Goal: Task Accomplishment & Management: Manage account settings

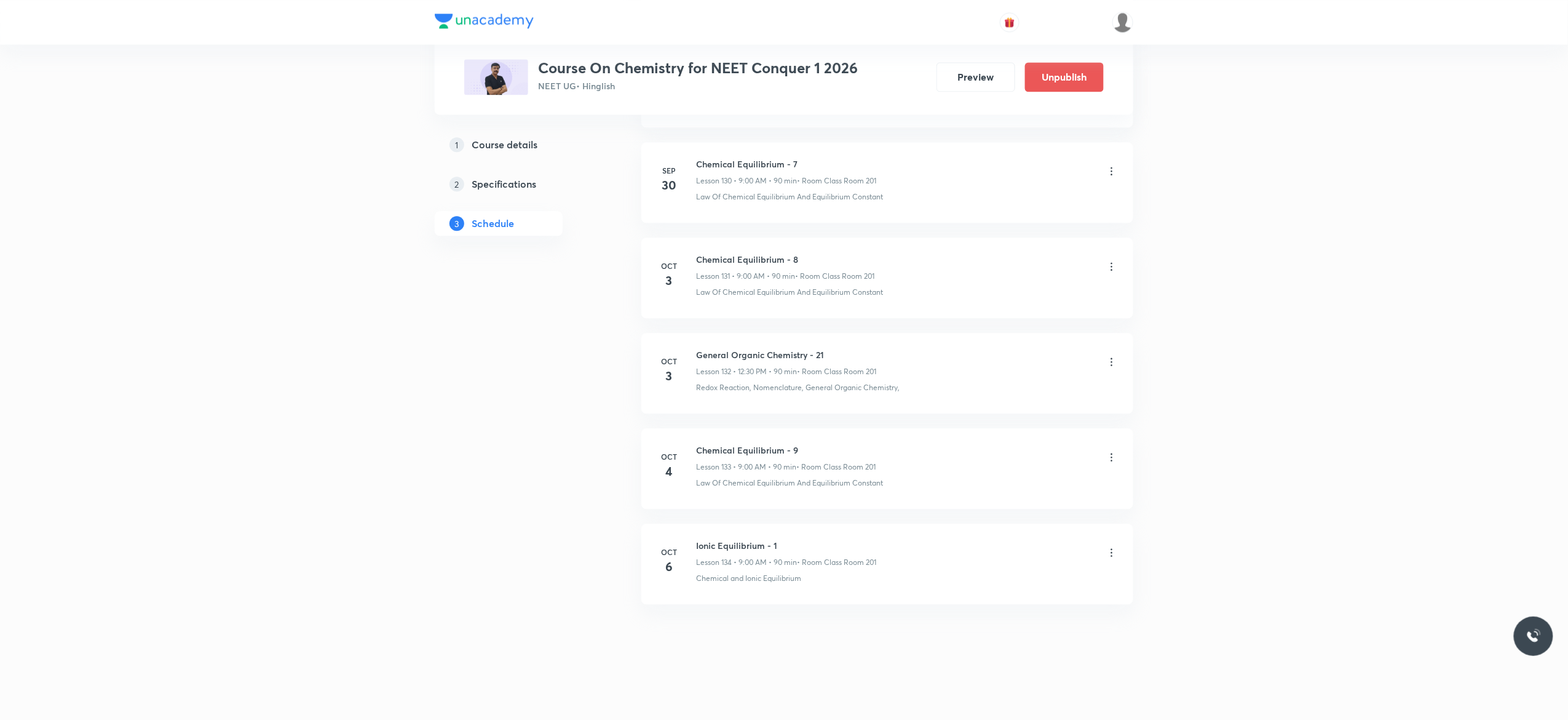
scroll to position [13179, 0]
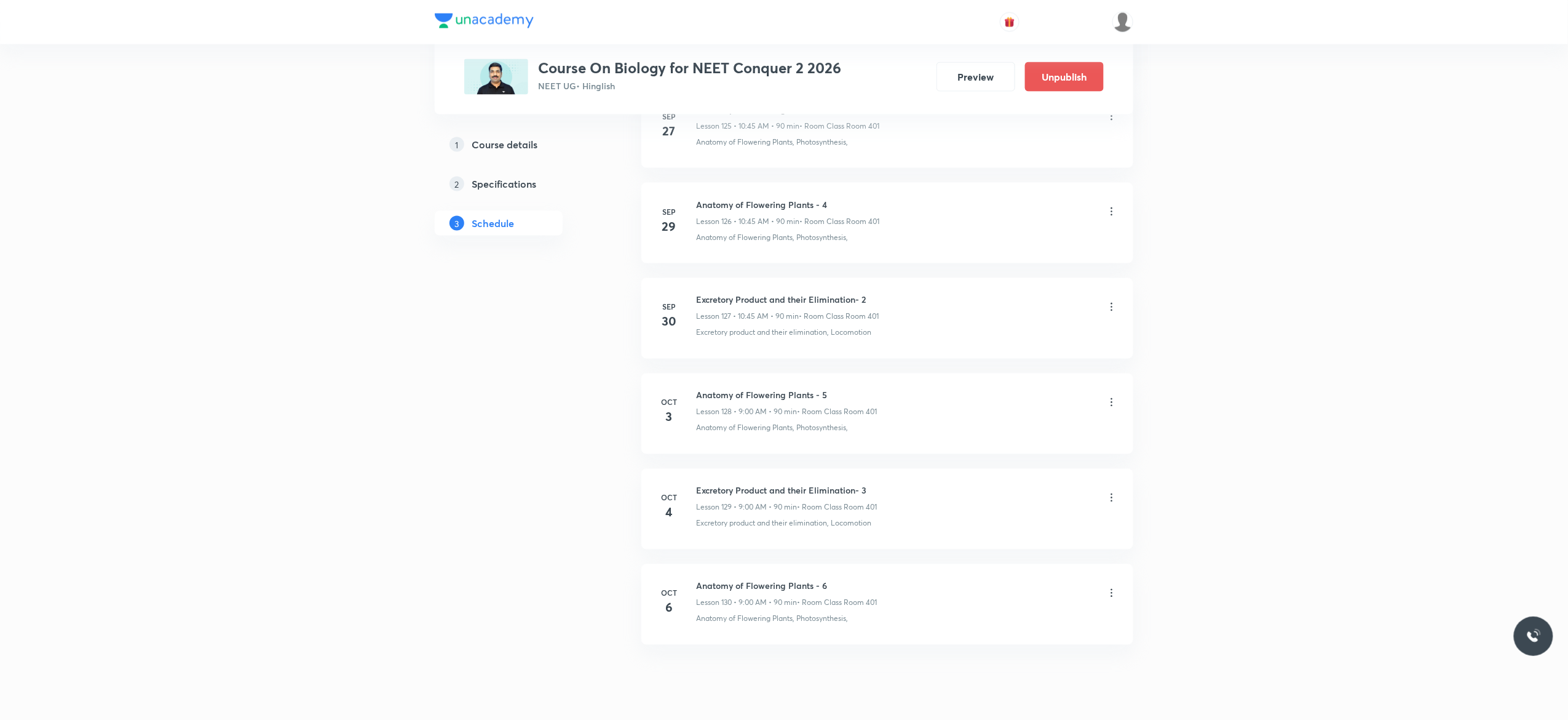
scroll to position [12700, 0]
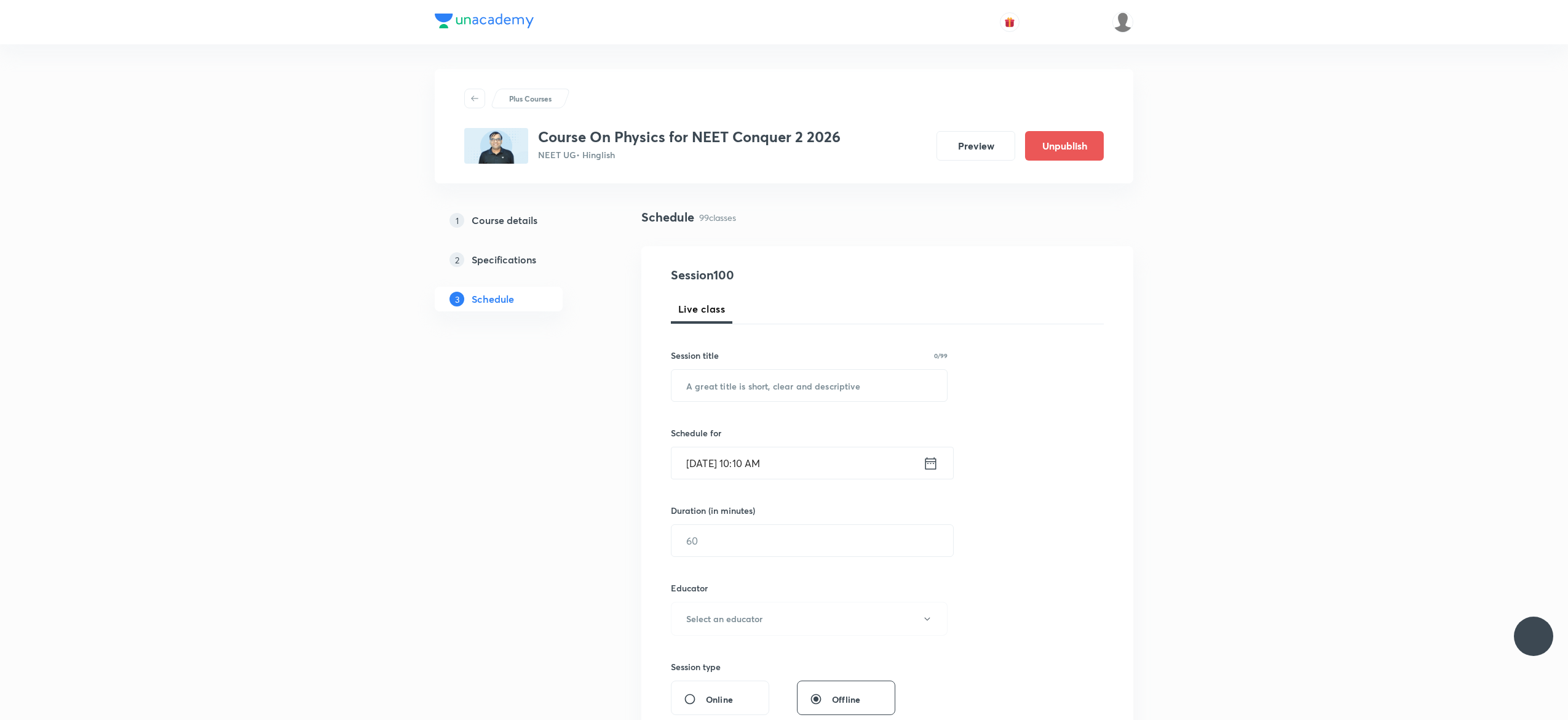
scroll to position [9735, 0]
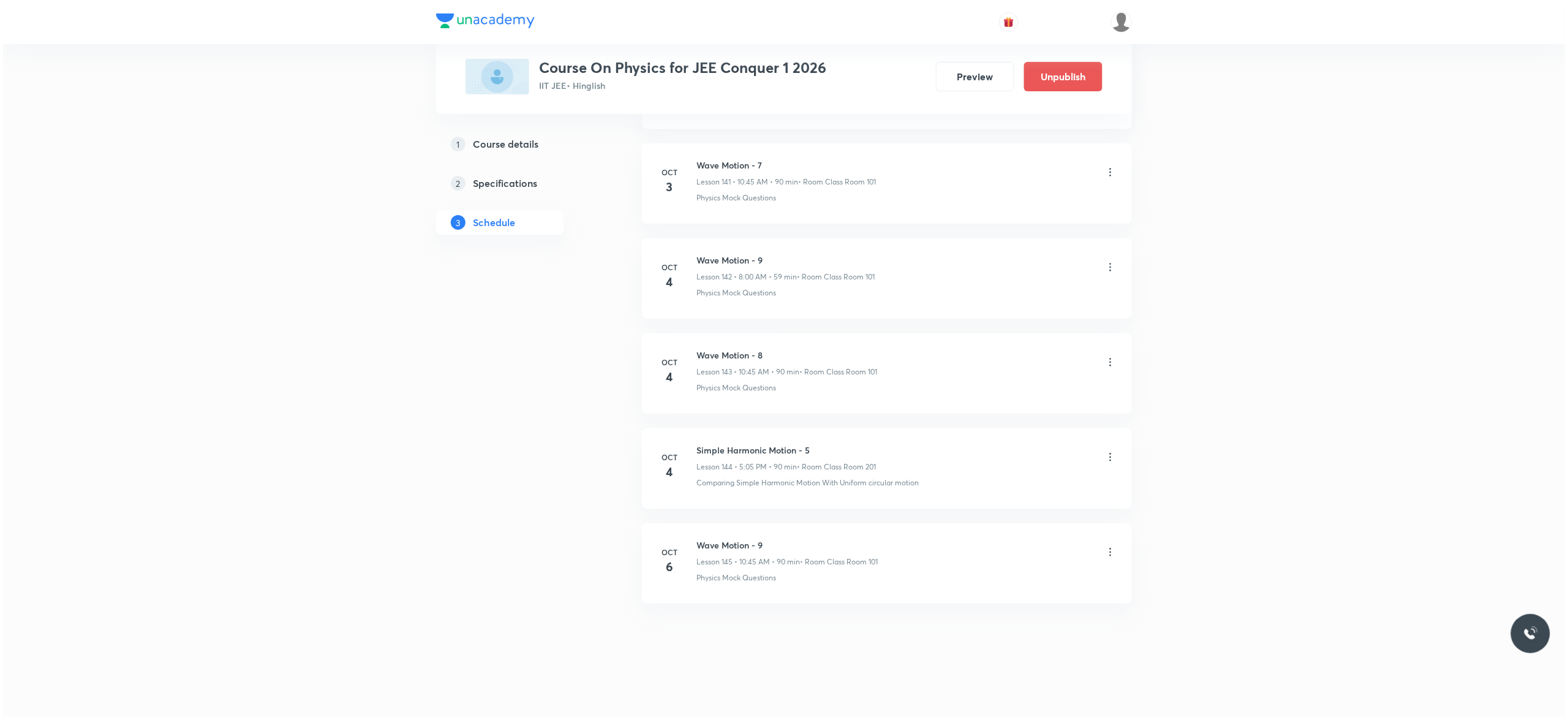
scroll to position [14173, 0]
click at [1108, 552] on icon at bounding box center [1107, 550] width 13 height 13
click at [1010, 576] on li "Edit" at bounding box center [1039, 581] width 134 height 23
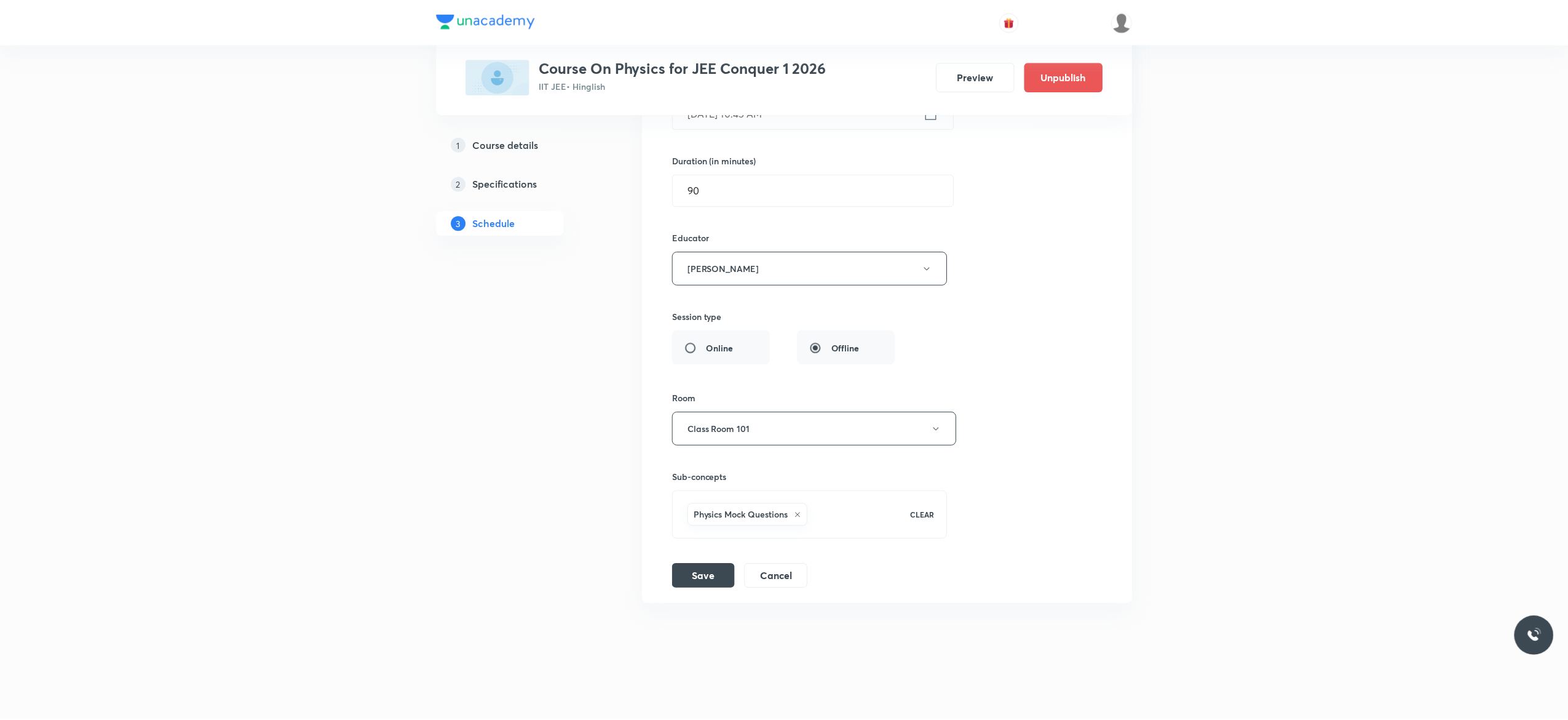
scroll to position [14140, 0]
click at [802, 519] on div "Physics Mock Questions" at bounding box center [747, 515] width 121 height 23
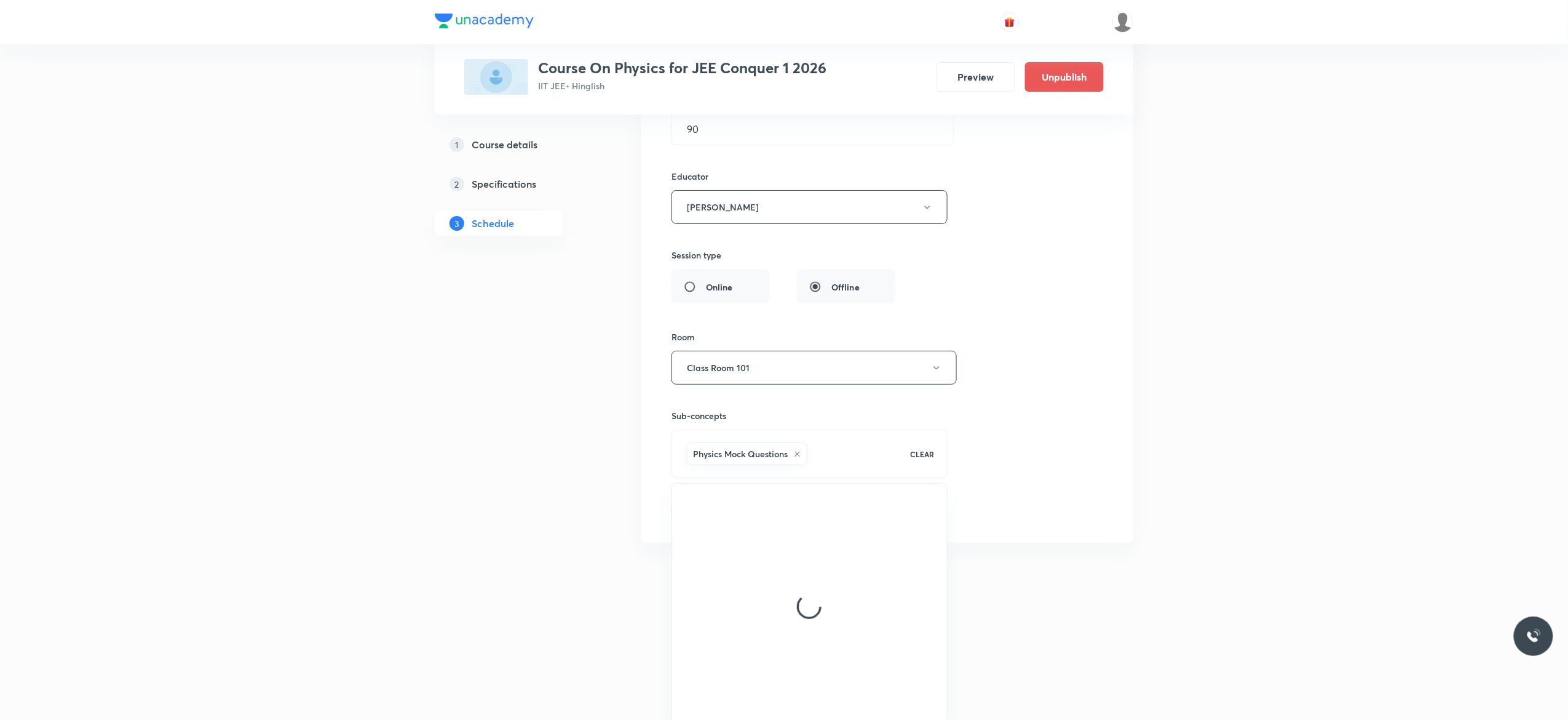
click at [799, 458] on icon at bounding box center [798, 454] width 7 height 7
click at [731, 524] on span "Select concepts that wil be covered in this session" at bounding box center [784, 522] width 200 height 10
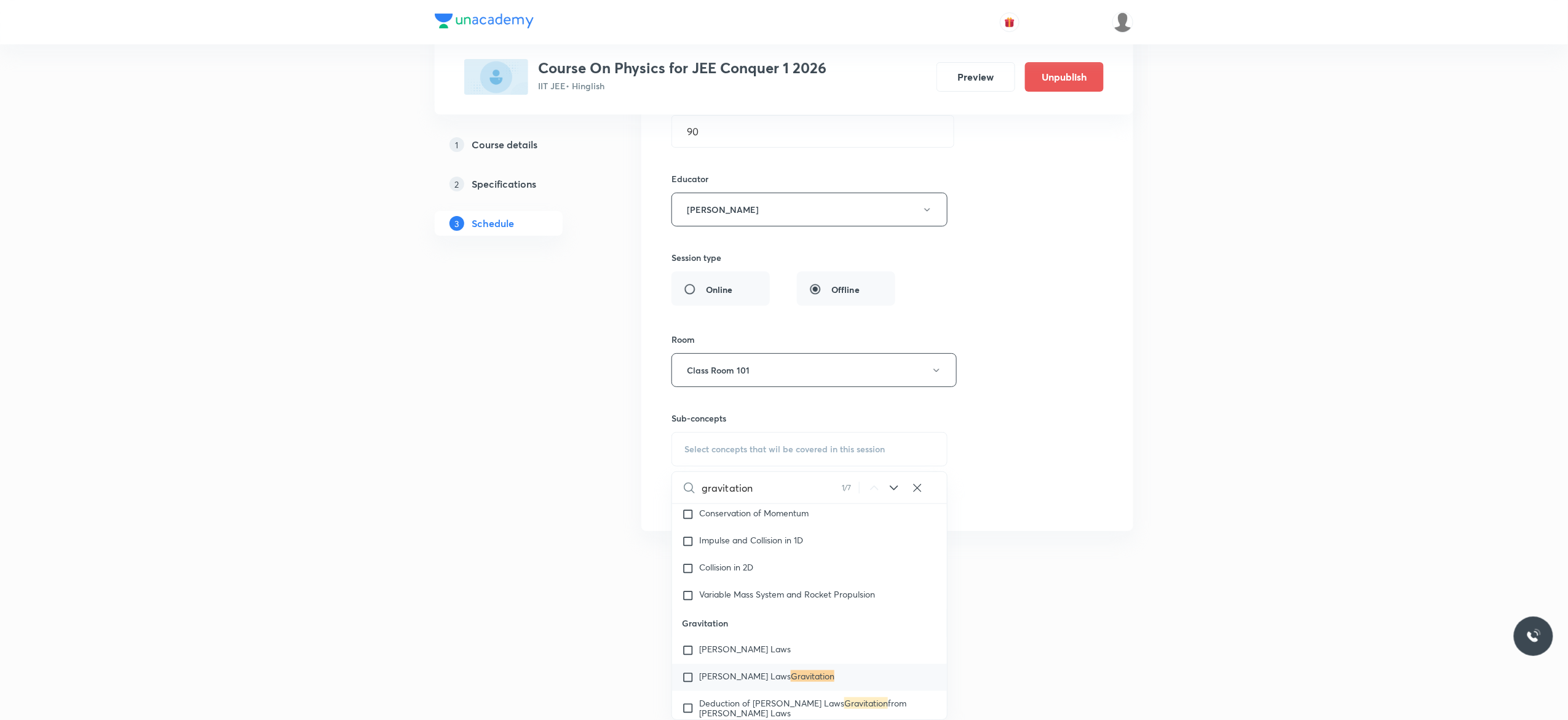
scroll to position [4791, 0]
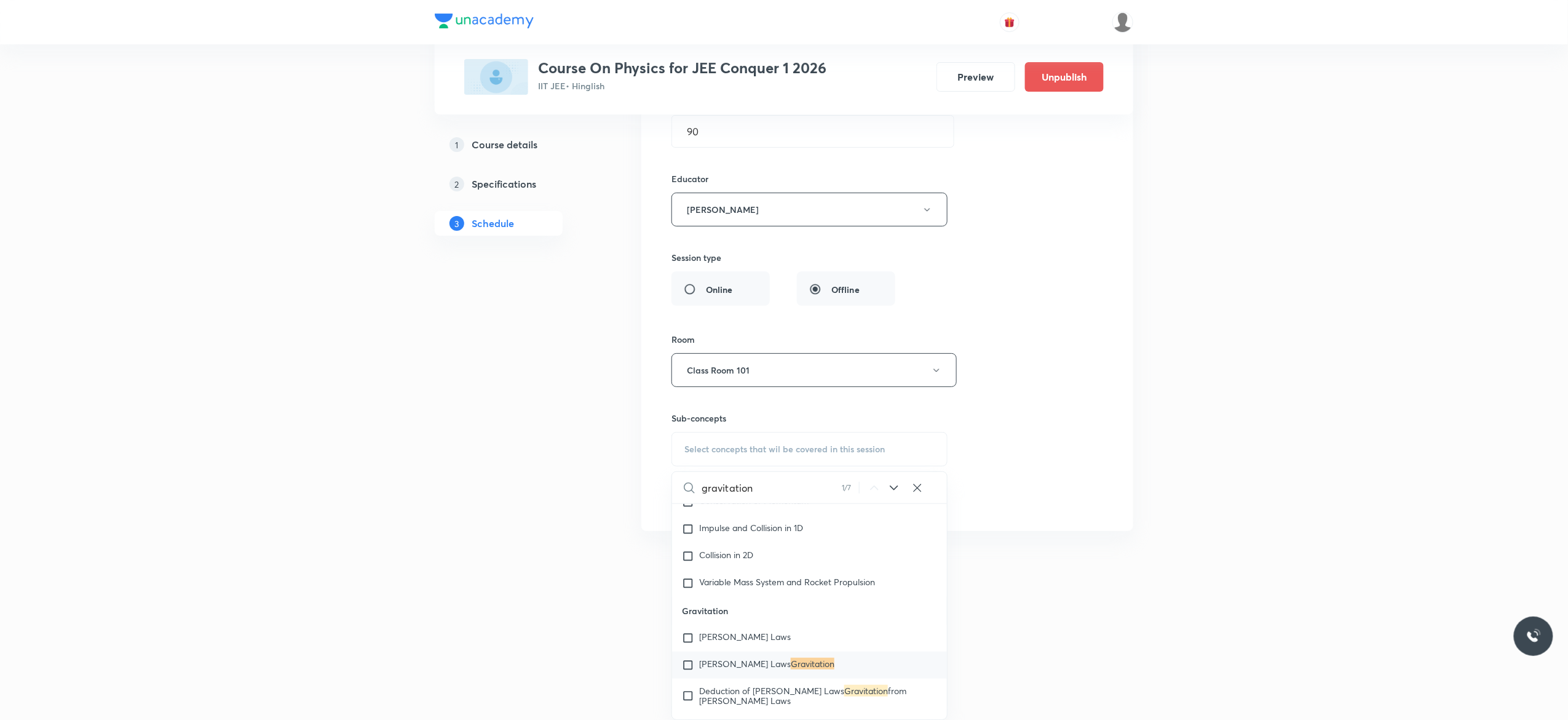
type input "gravitation"
click at [686, 678] on div "Newton's Laws Gravitation" at bounding box center [809, 665] width 275 height 27
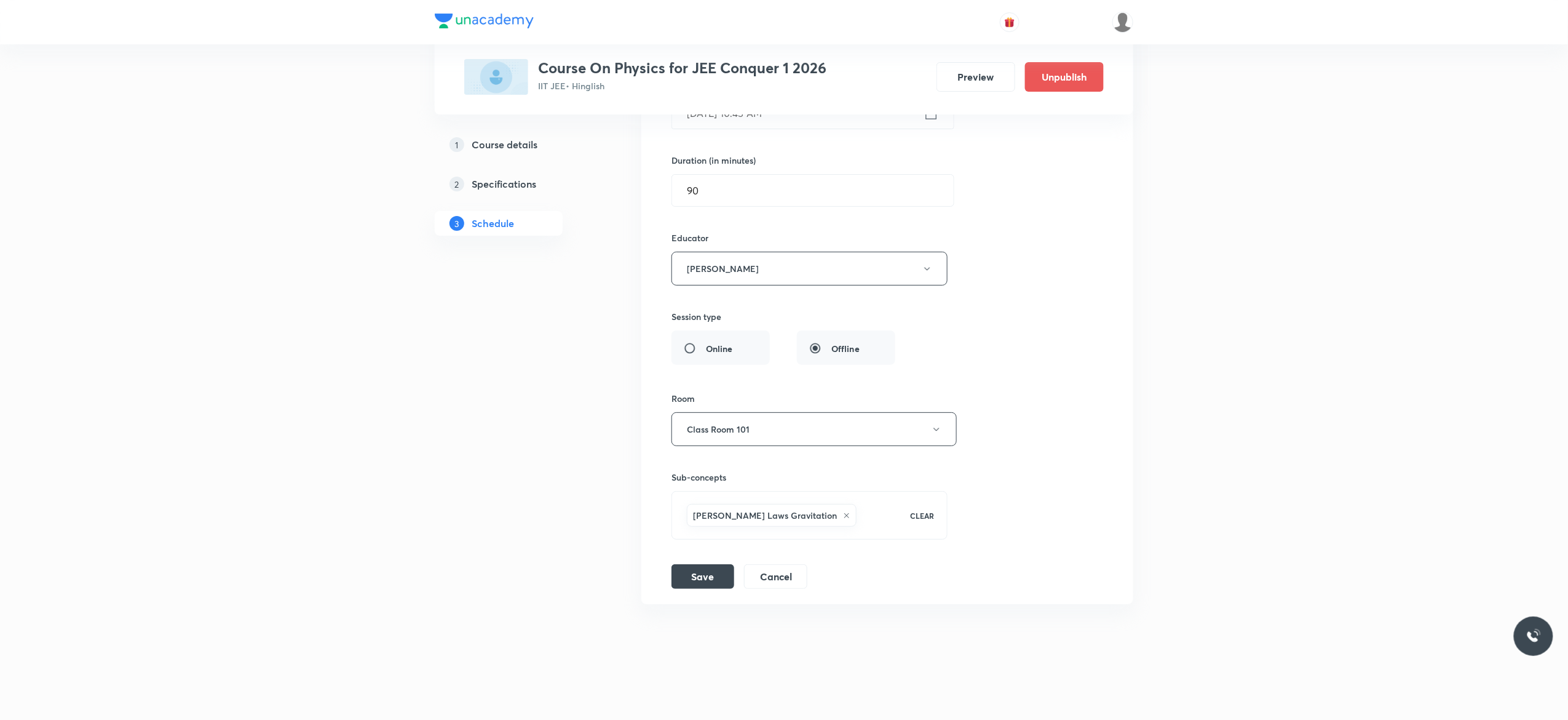
click at [1010, 425] on div "Session title 15/99 Wave Motion - 9 ​ Schedule for Oct 6, 2025, 10:45 AM ​ Dura…" at bounding box center [887, 281] width 432 height 614
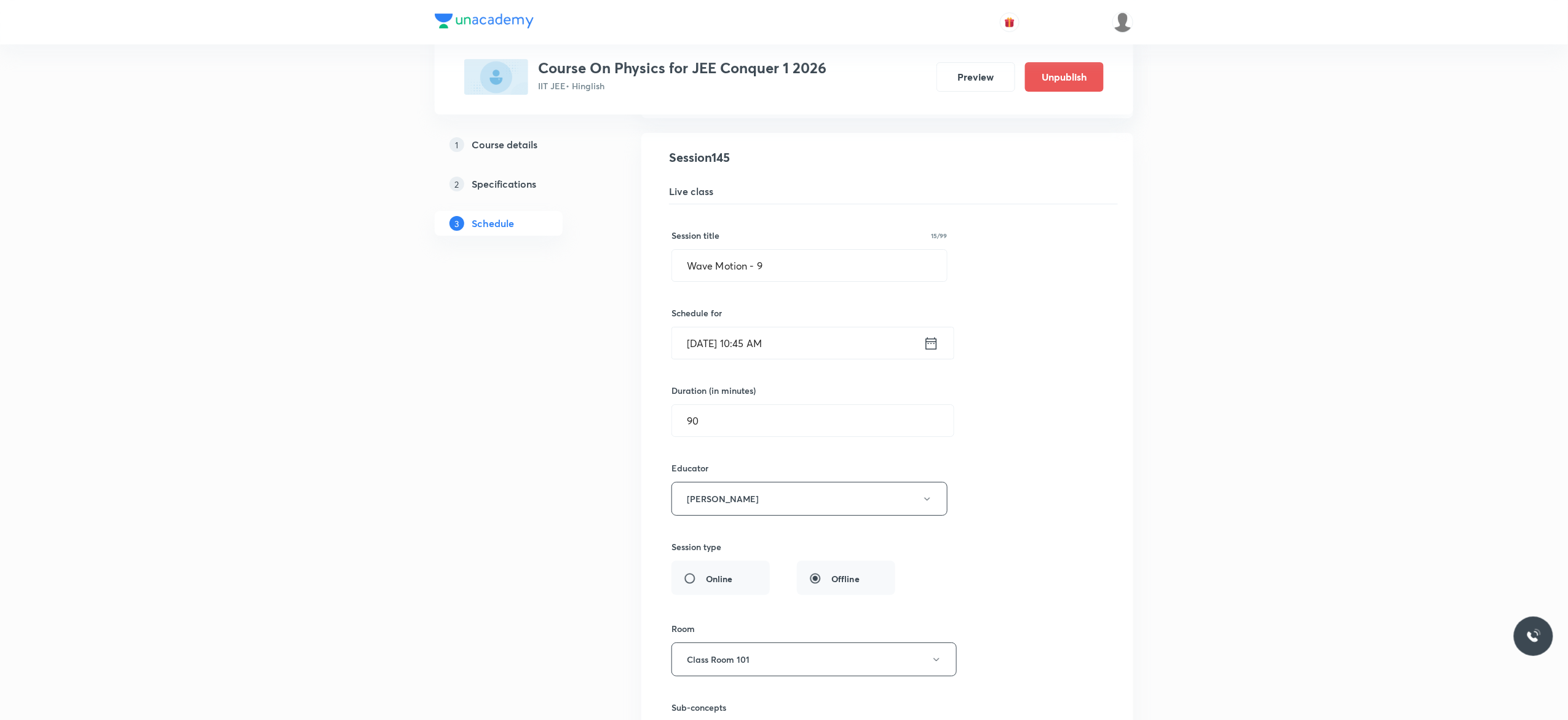
scroll to position [13845, 0]
click at [799, 285] on input "Wave Motion - 9" at bounding box center [809, 269] width 275 height 31
paste input "gravitation"
type input "Gravitation - 1"
click at [1003, 412] on div "Session title 16/99 Gravitation - 1 ​ Schedule for Oct 6, 2025, 10:45 AM ​ Dura…" at bounding box center [887, 514] width 432 height 614
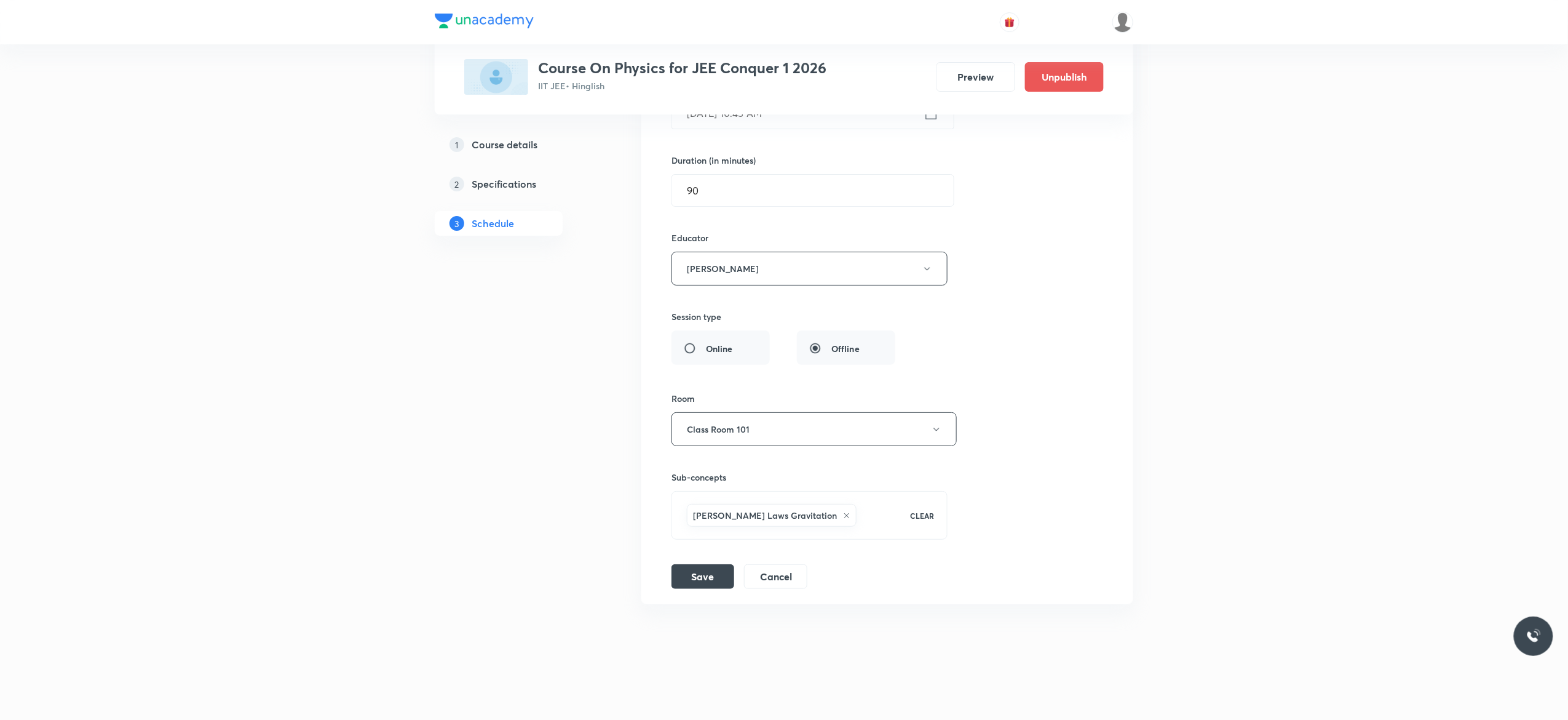
scroll to position [14140, 0]
click at [697, 575] on button "Save" at bounding box center [703, 575] width 63 height 25
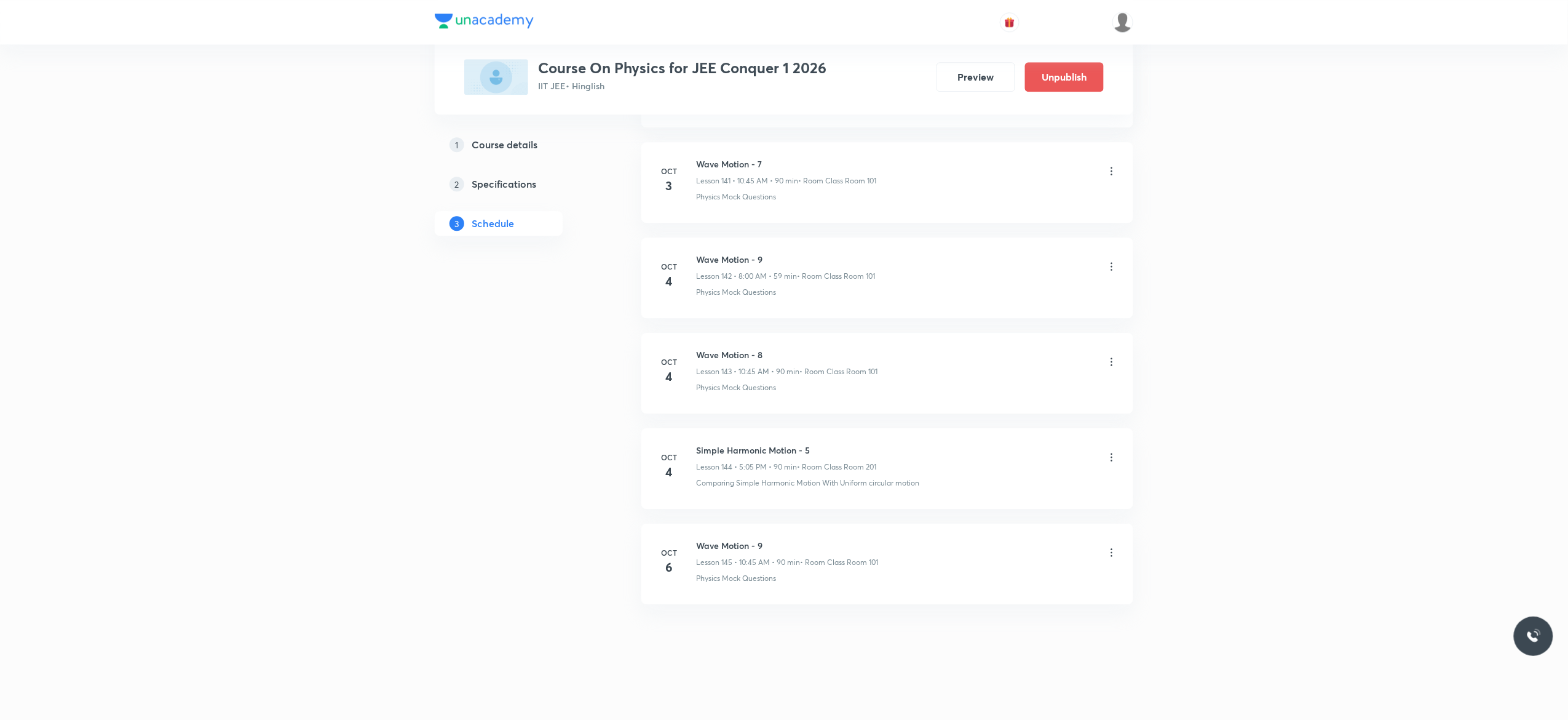
scroll to position [13585, 0]
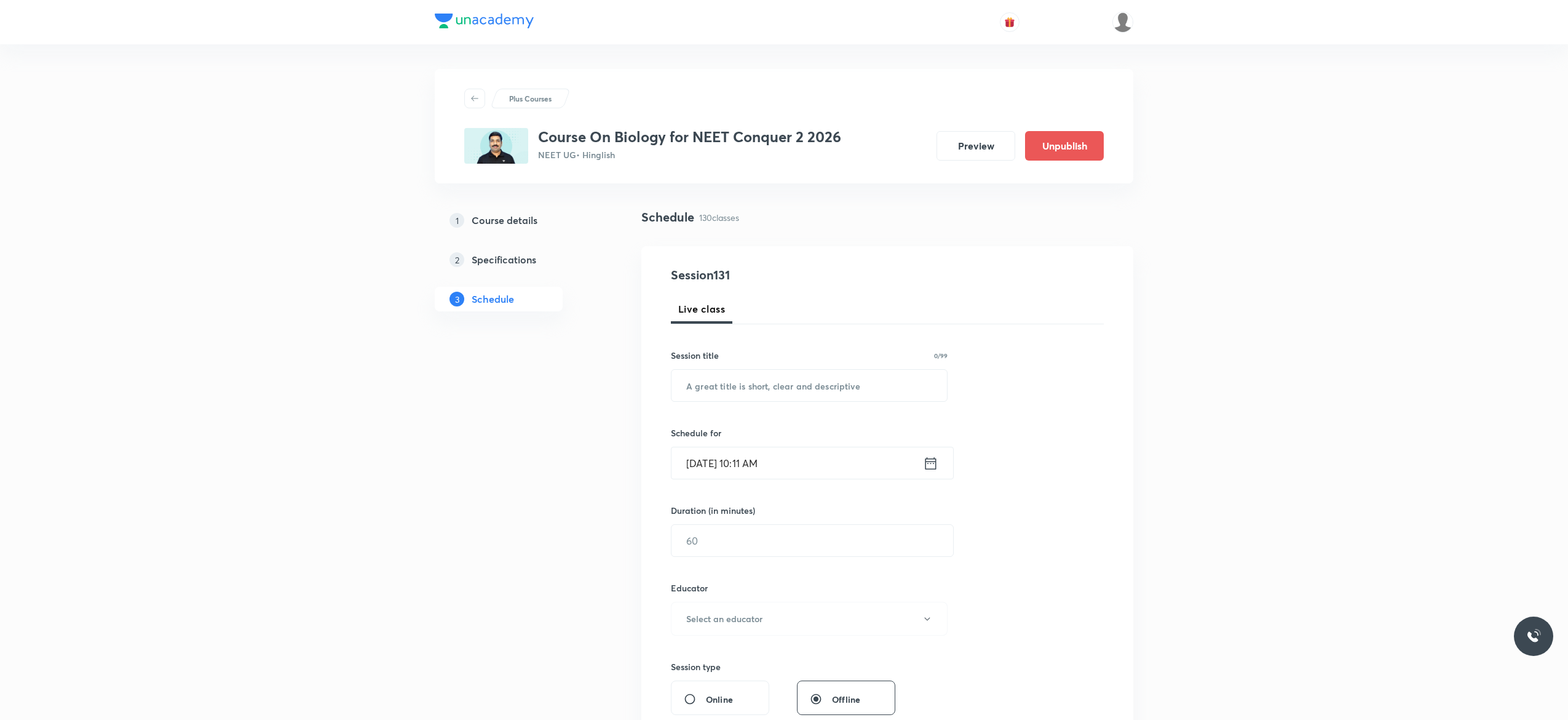
scroll to position [12728, 0]
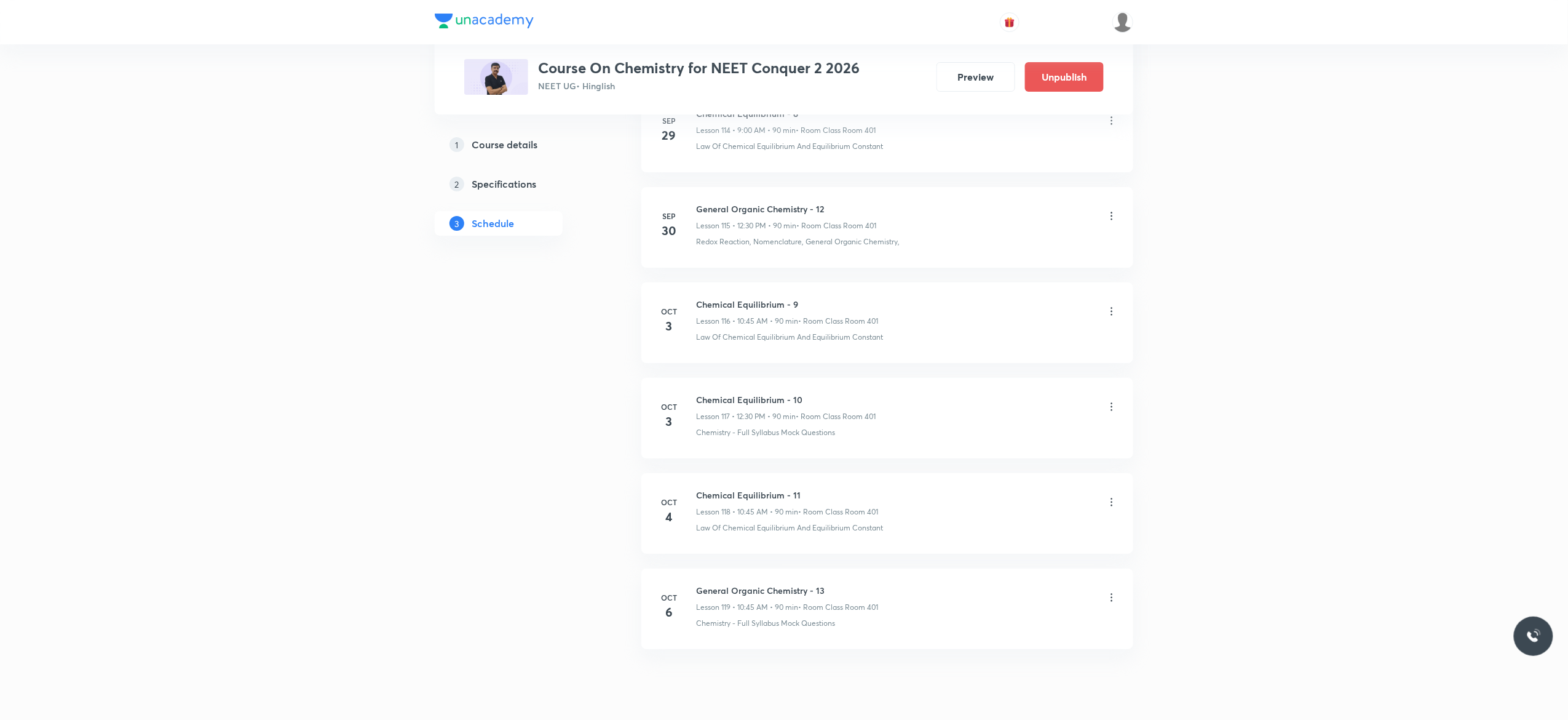
scroll to position [11647, 0]
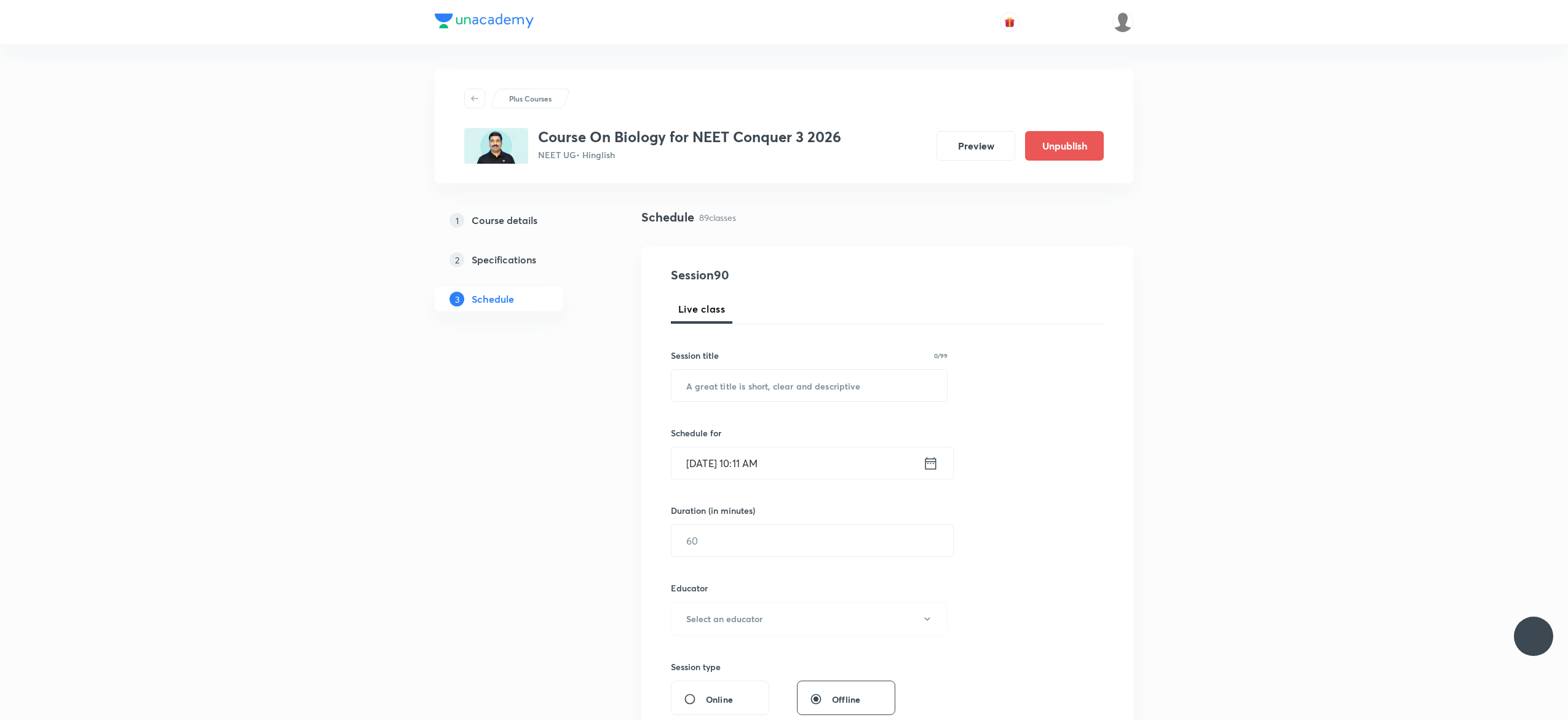
scroll to position [8773, 0]
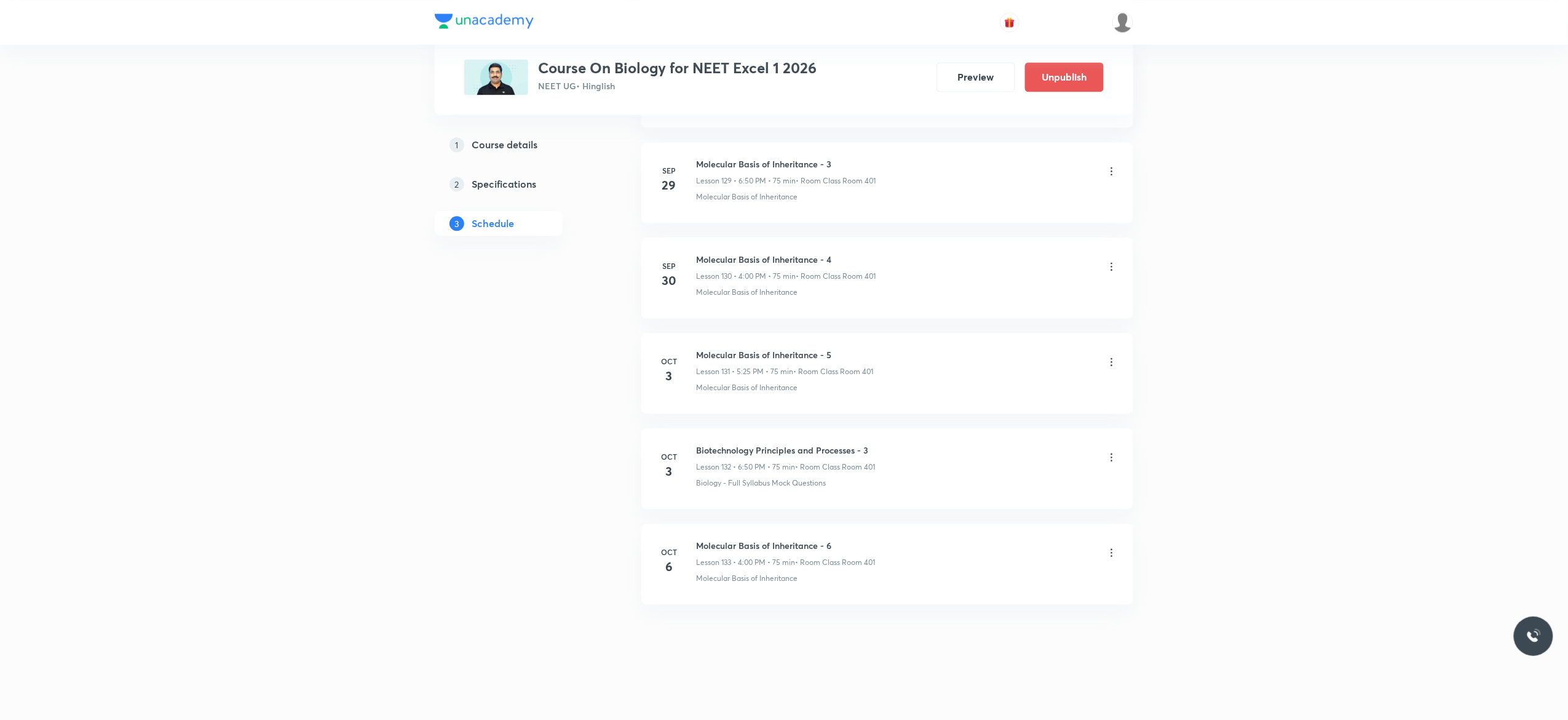
scroll to position [13083, 0]
drag, startPoint x: 875, startPoint y: 443, endPoint x: 694, endPoint y: 439, distance: 181.0
click at [694, 439] on li "[DATE] Biotechnology Principles and Processes - 3 Lesson 132 • 6:50 PM • 75 min…" at bounding box center [887, 468] width 492 height 80
copy h6 "Biotechnology Principles and Processes - 3"
click at [820, 442] on li "[DATE] Biotechnology Principles and Processes - 3 Lesson 132 • 6:50 PM • 75 min…" at bounding box center [887, 468] width 492 height 80
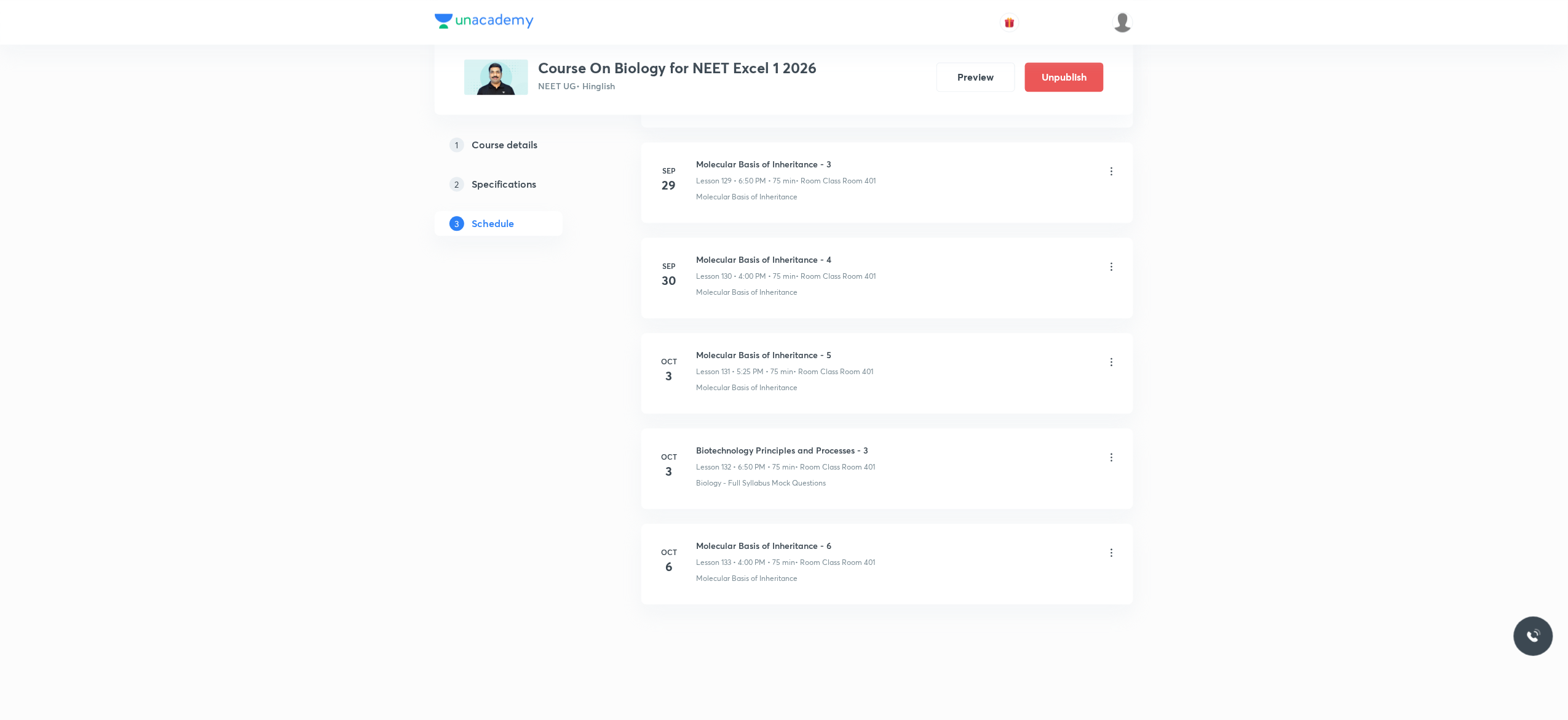
drag, startPoint x: 872, startPoint y: 445, endPoint x: 695, endPoint y: 445, distance: 177.0
click at [695, 445] on div "[DATE] Biotechnology Principles and Processes - 3 Lesson 132 • 6:50 PM • 75 min…" at bounding box center [887, 466] width 461 height 45
copy h6 "Biotechnology Principles and Processes - 3"
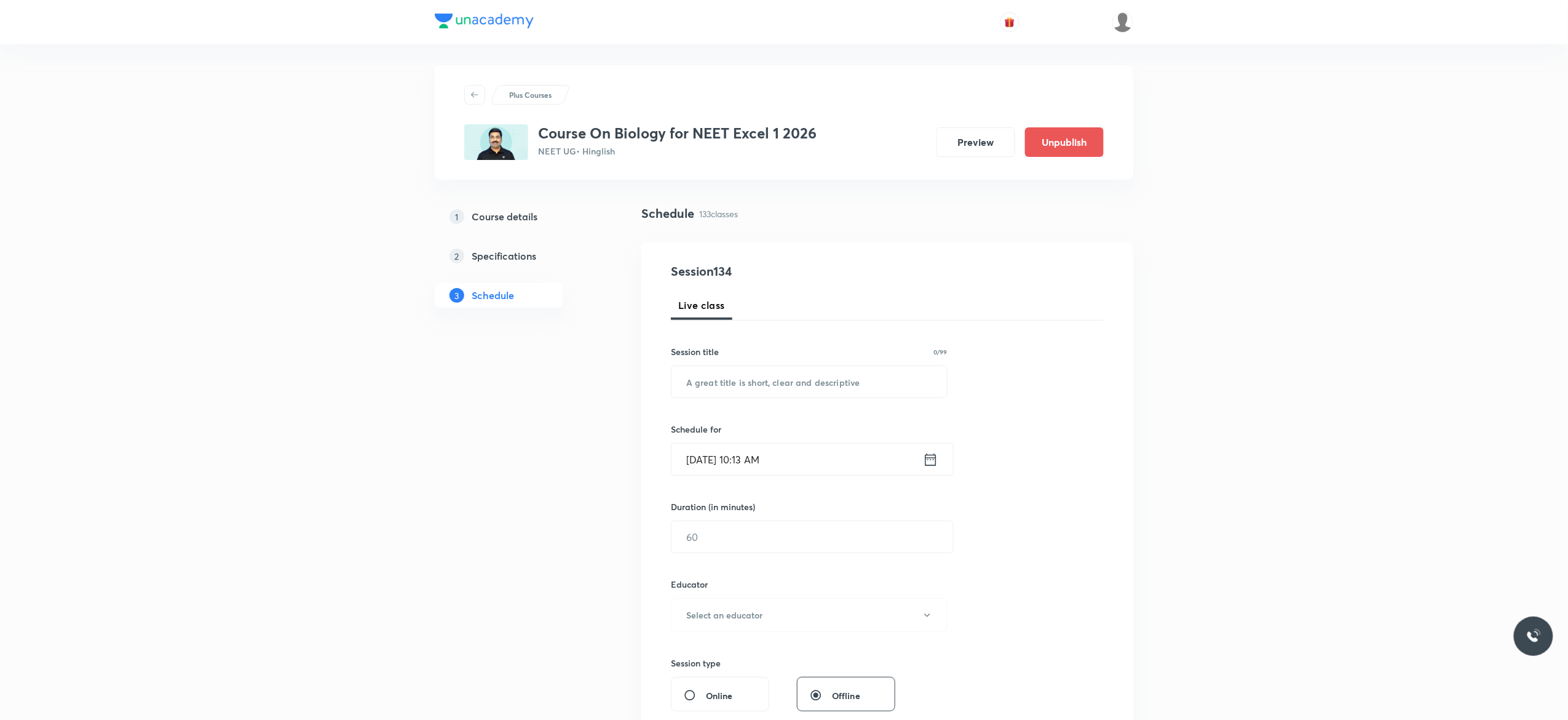
scroll to position [0, 0]
click at [778, 385] on input "text" at bounding box center [809, 386] width 275 height 31
paste input "Biotechnology Principles and Processes - 3"
type input "Biotechnology Principles and Processes -"
click at [1091, 407] on div "Session 134 Live class Session title 41/99 Biotechnology Principles and Process…" at bounding box center [887, 594] width 433 height 657
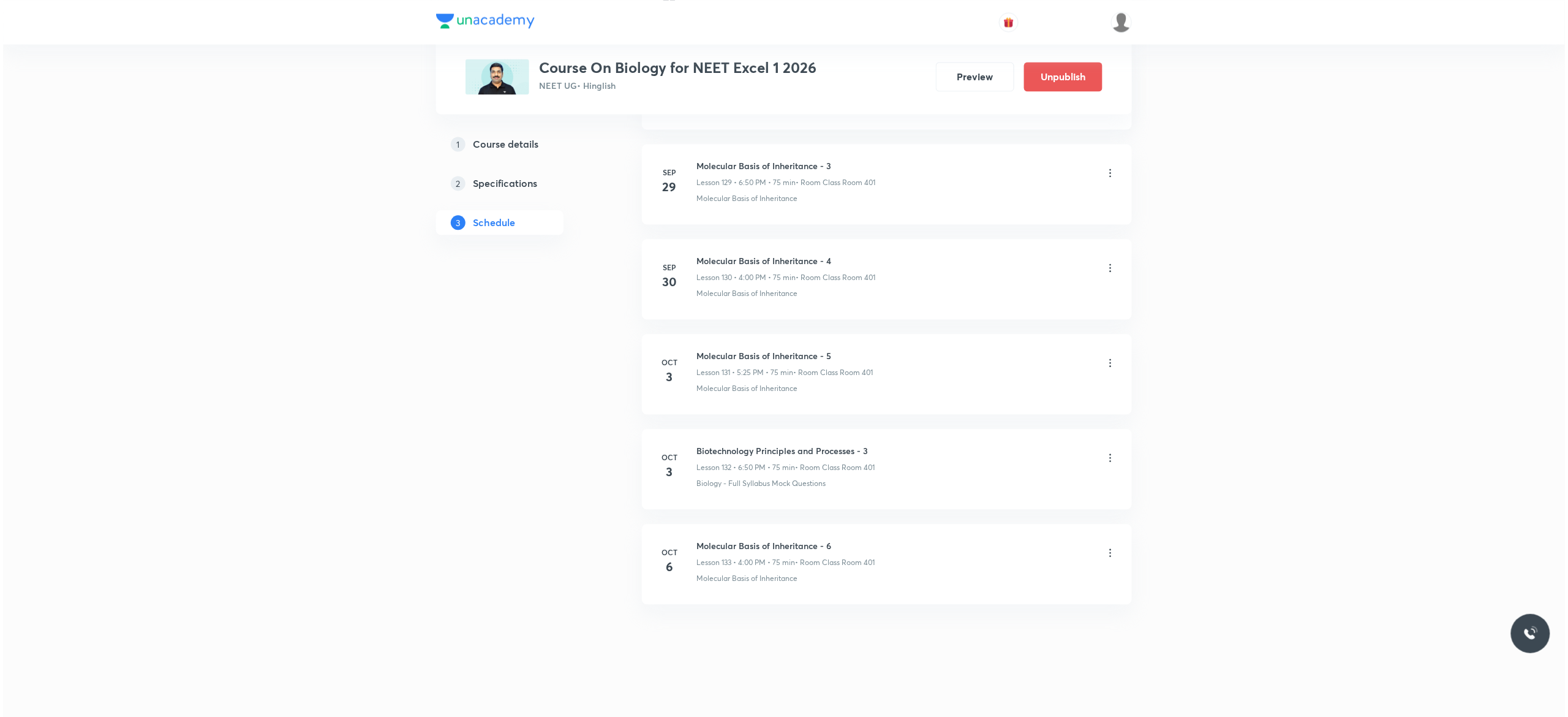
scroll to position [13028, 0]
click at [1105, 552] on icon at bounding box center [1107, 550] width 13 height 13
click at [988, 582] on p "Edit" at bounding box center [989, 581] width 16 height 13
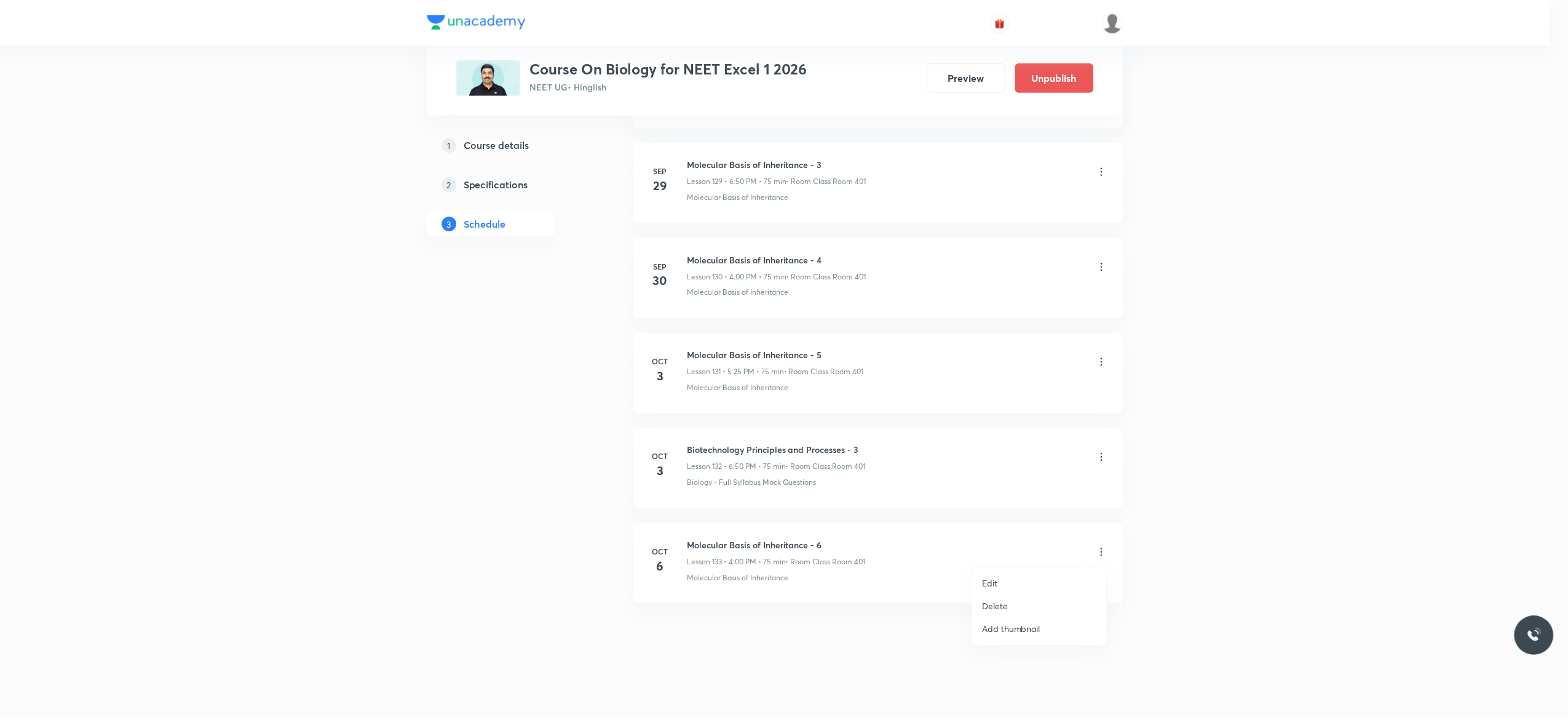
scroll to position [12992, 0]
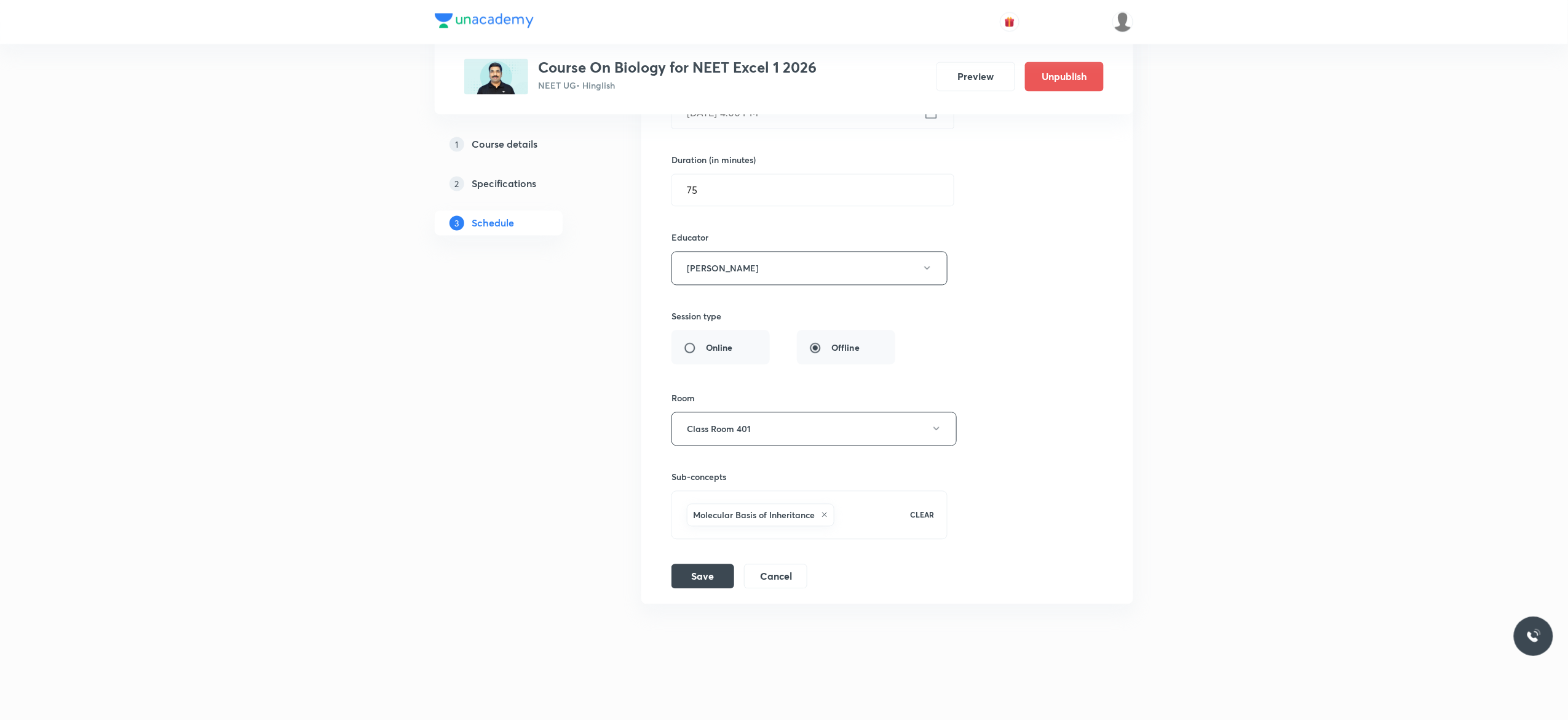
click at [825, 515] on icon at bounding box center [825, 515] width 7 height 7
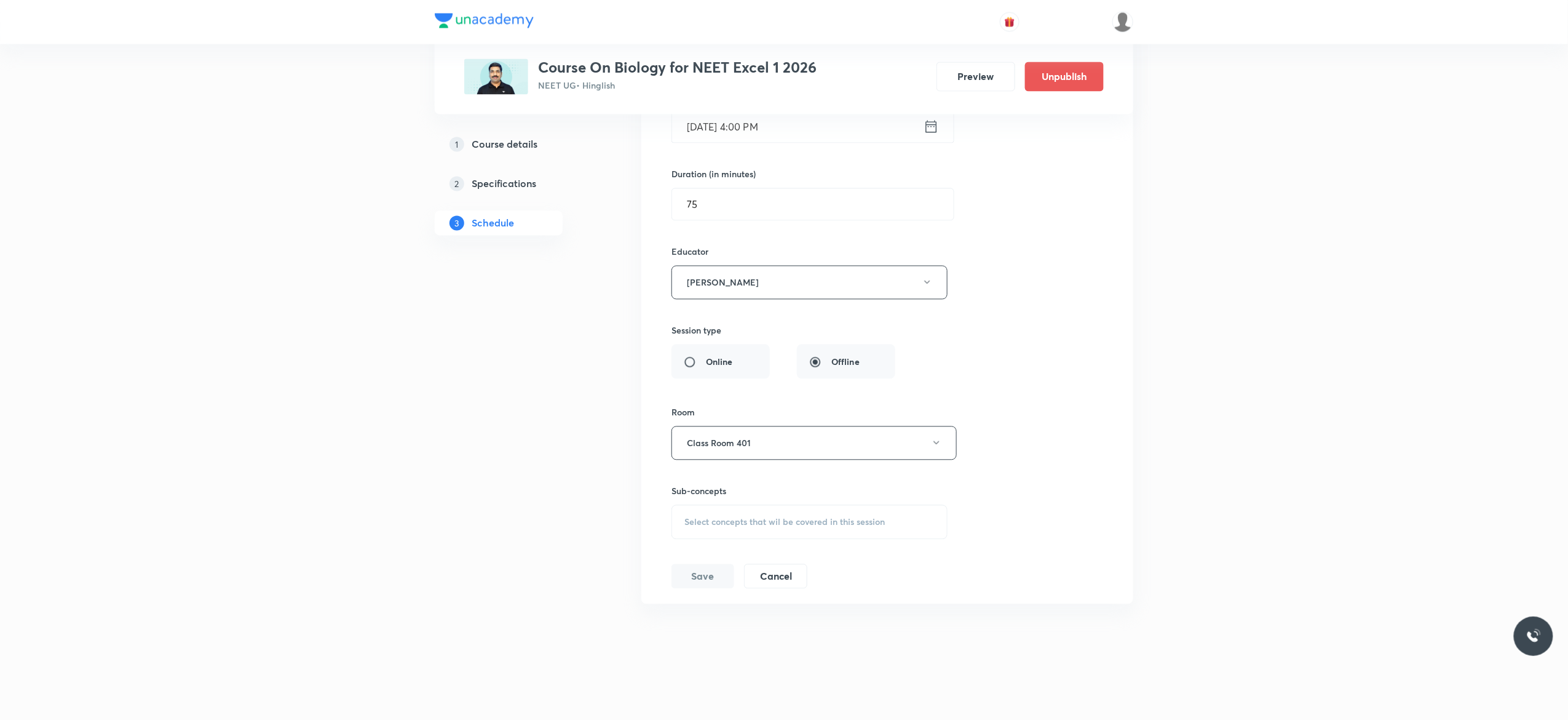
scroll to position [12977, 0]
click at [717, 529] on div "Select concepts that wil be covered in this session" at bounding box center [809, 522] width 276 height 34
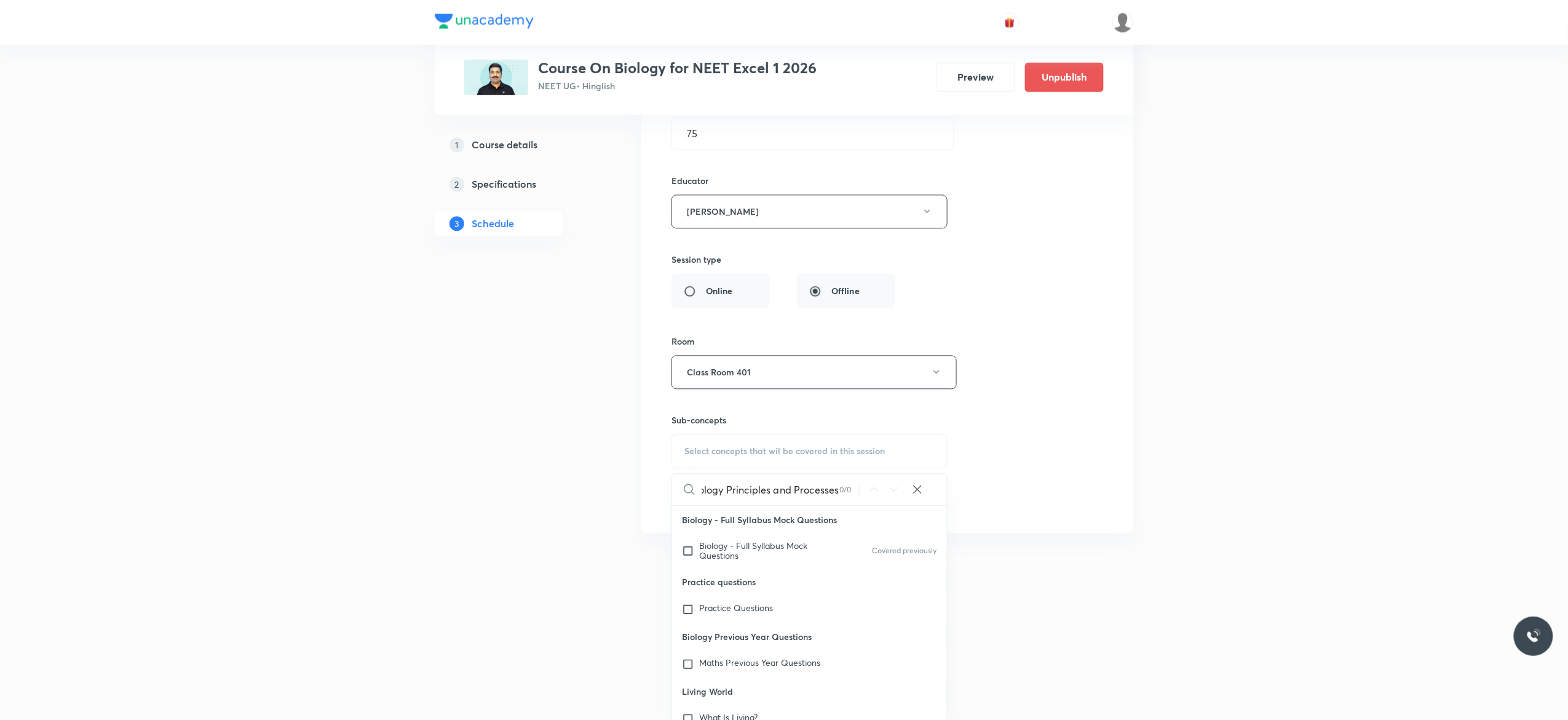
scroll to position [0, 45]
type input "Biotechnology Principles and Processes"
click at [691, 561] on input "checkbox" at bounding box center [690, 550] width 17 height 19
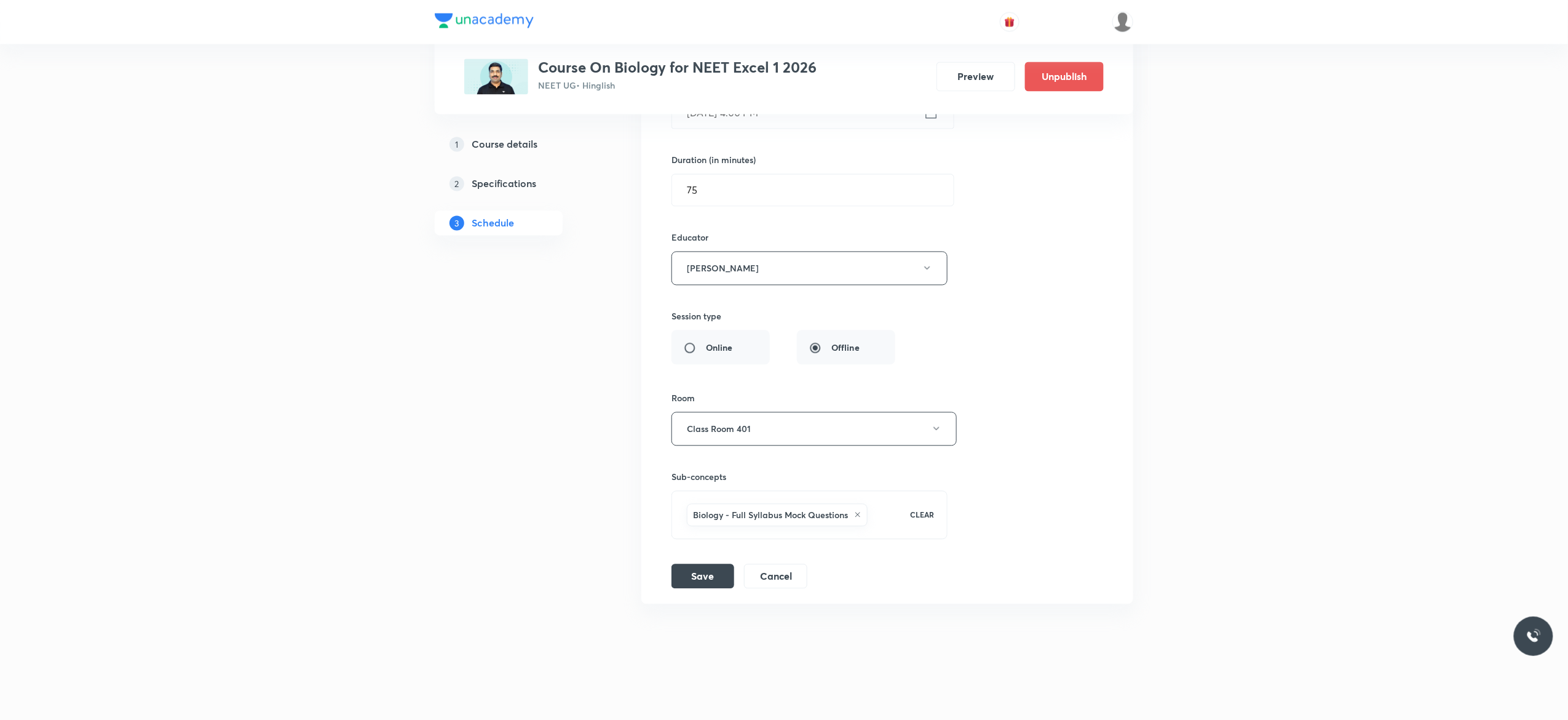
click at [982, 375] on div "Session title 34/99 Molecular Basis of Inheritance - 6 ​ Schedule for [DATE] 4:…" at bounding box center [887, 281] width 432 height 614
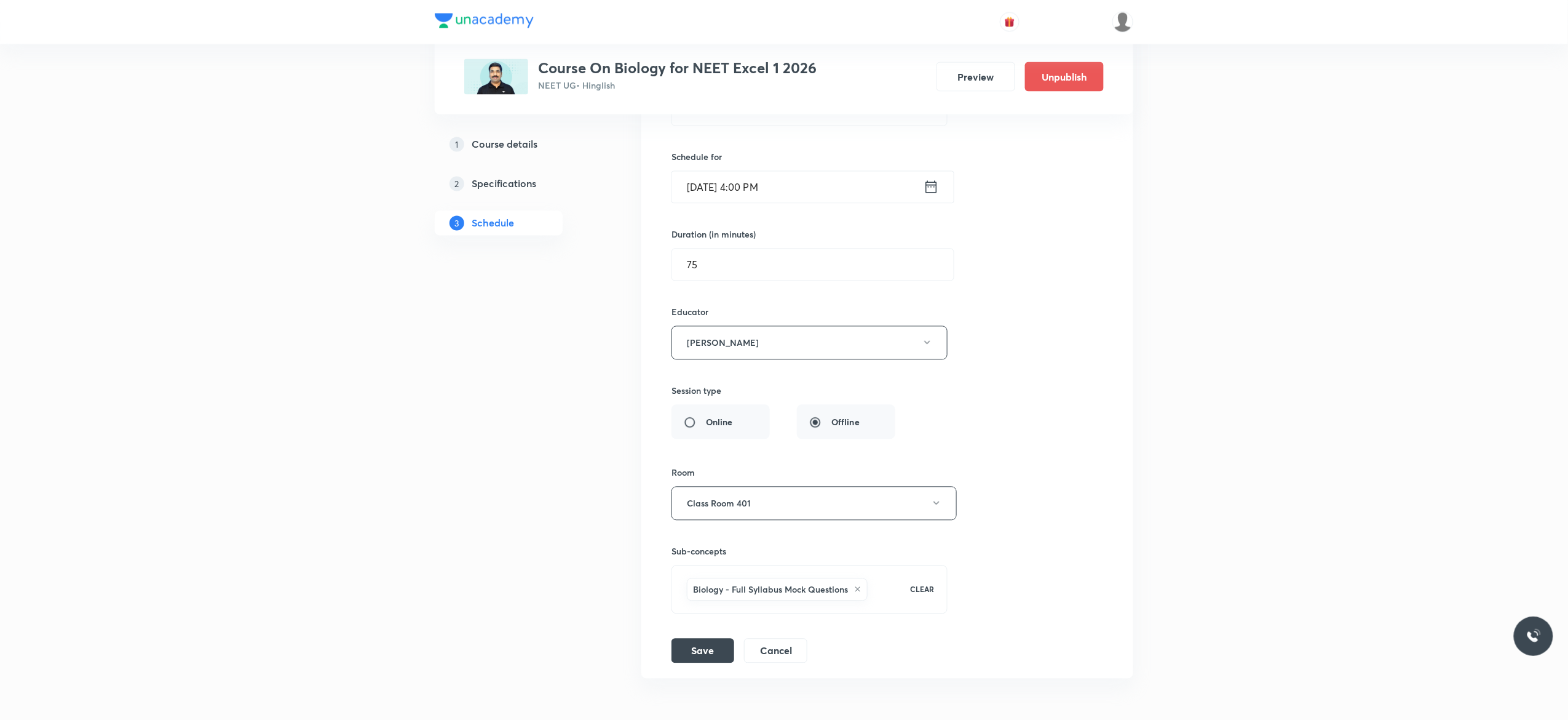
scroll to position [12746, 0]
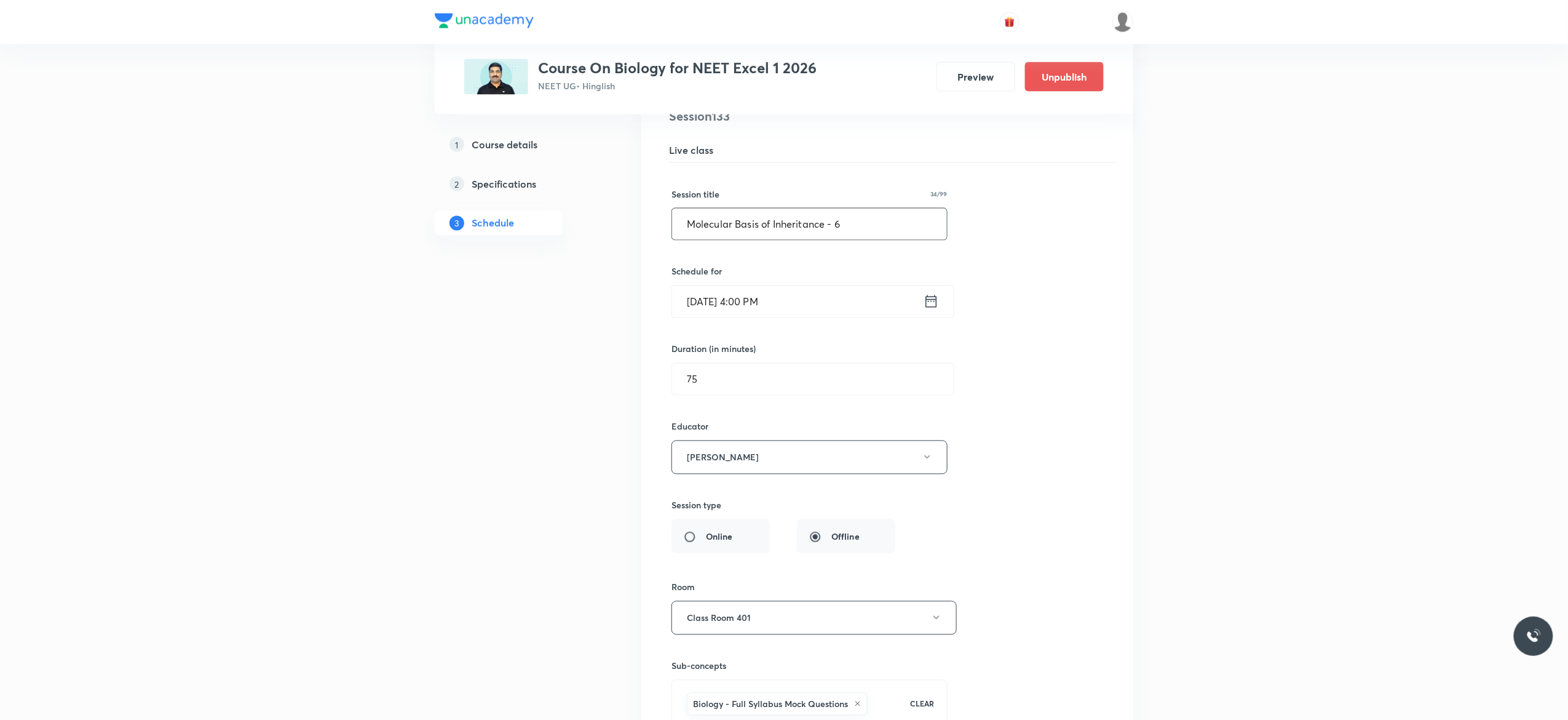
click at [861, 240] on input "Molecular Basis of Inheritance - 6" at bounding box center [809, 224] width 275 height 31
type input "M"
paste input "Biotechnology Principles and Processes - 3"
type input "Biotechnology Principles and Processes - 4"
click at [1017, 342] on div "Session title 42/99 Biotechnology Principles and Processes - 4 ​ Schedule for […" at bounding box center [887, 470] width 432 height 614
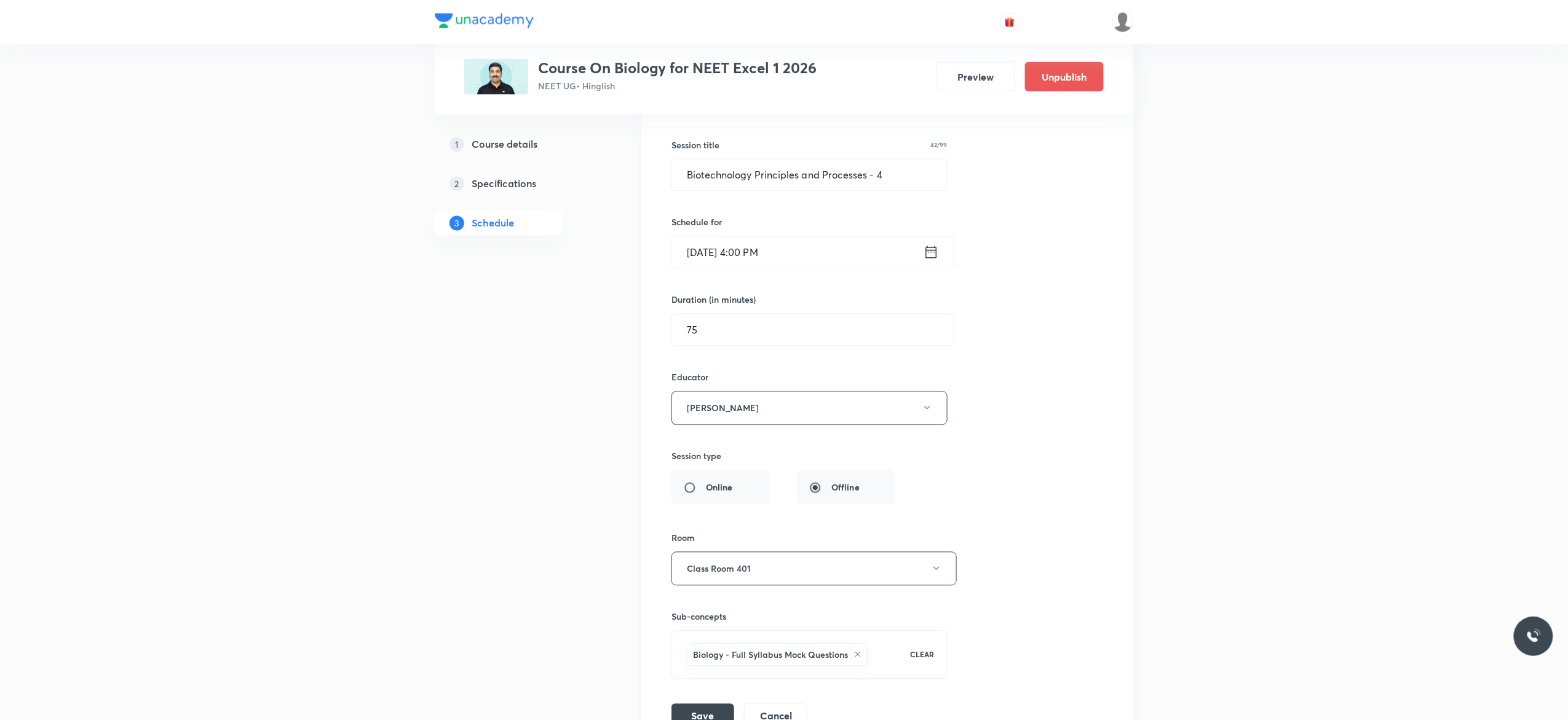
scroll to position [12992, 0]
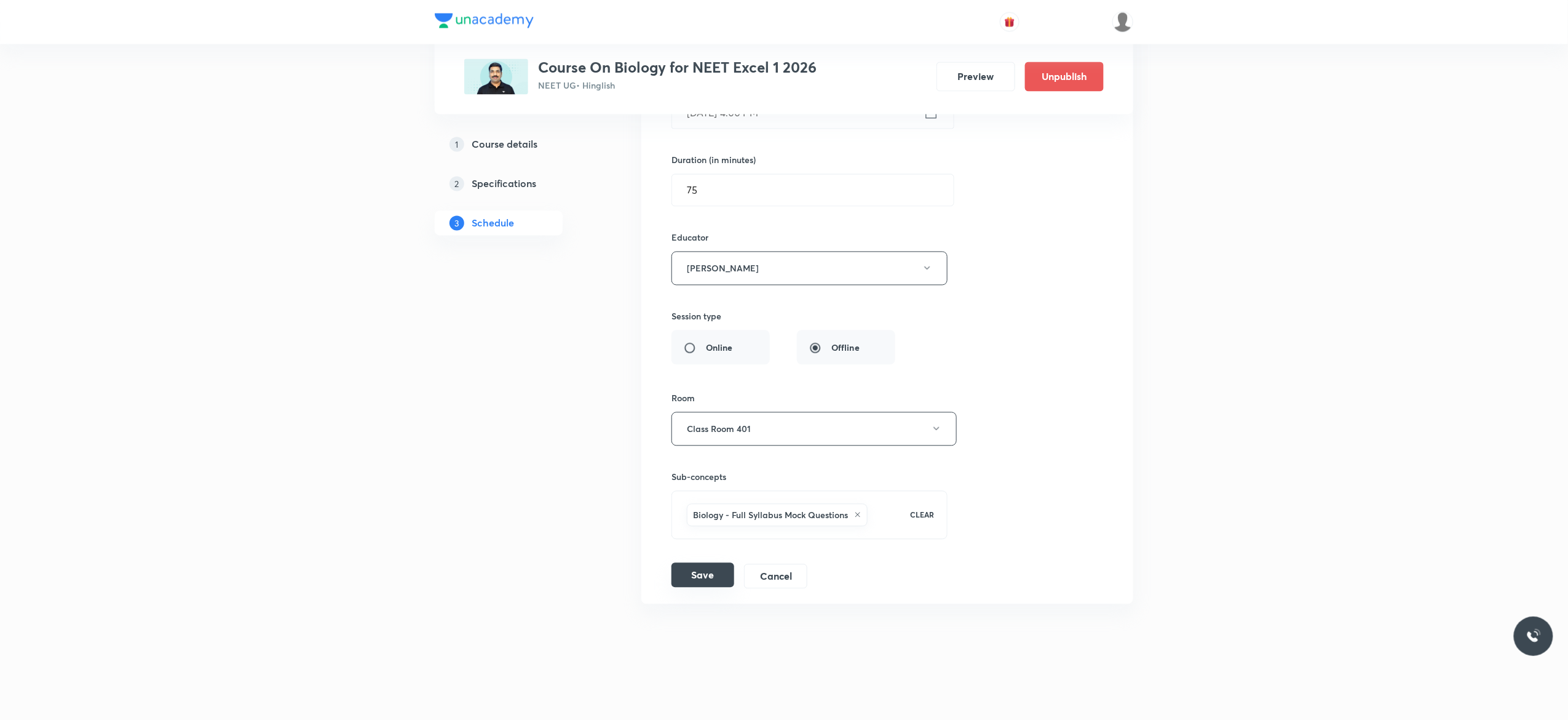
click at [707, 575] on button "Save" at bounding box center [703, 575] width 63 height 25
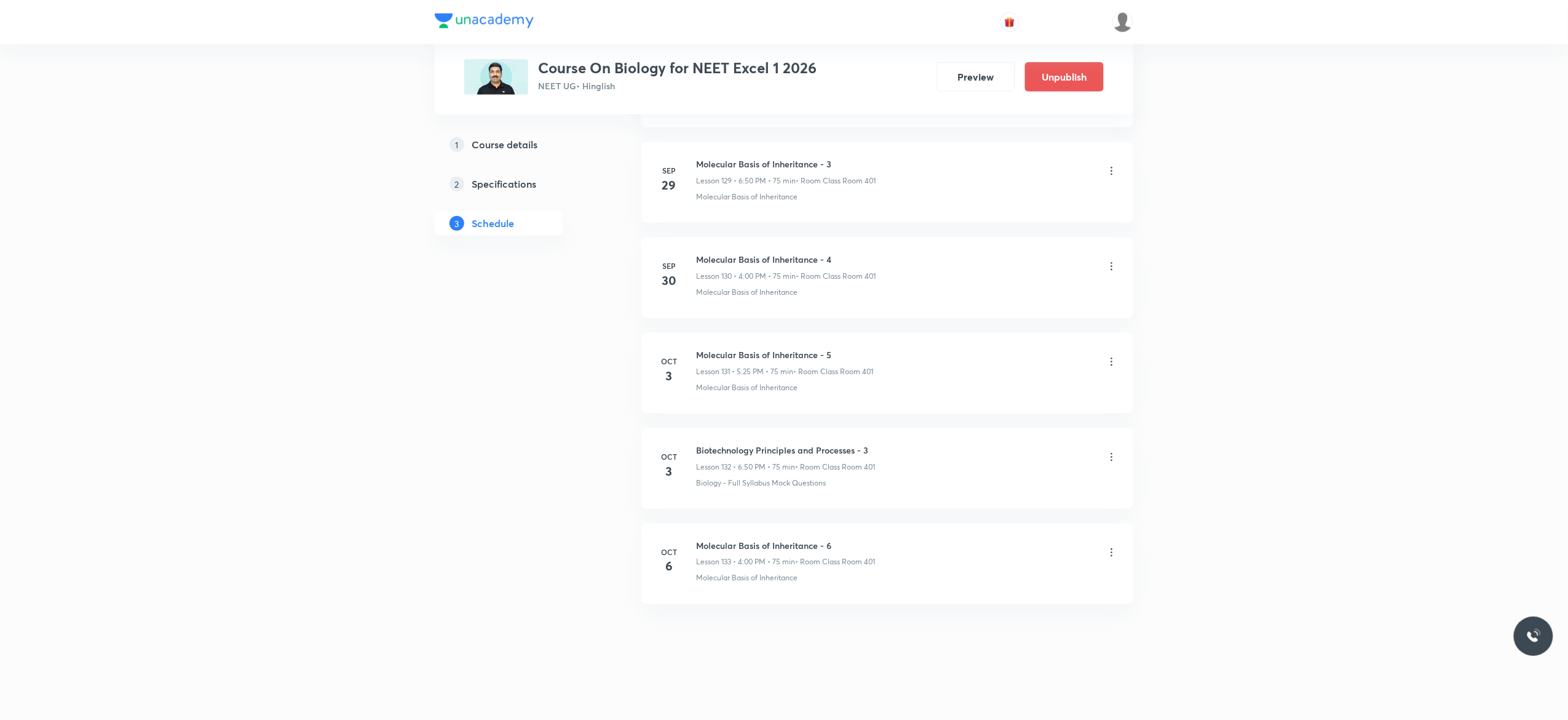
scroll to position [12437, 0]
